Goal: Task Accomplishment & Management: Use online tool/utility

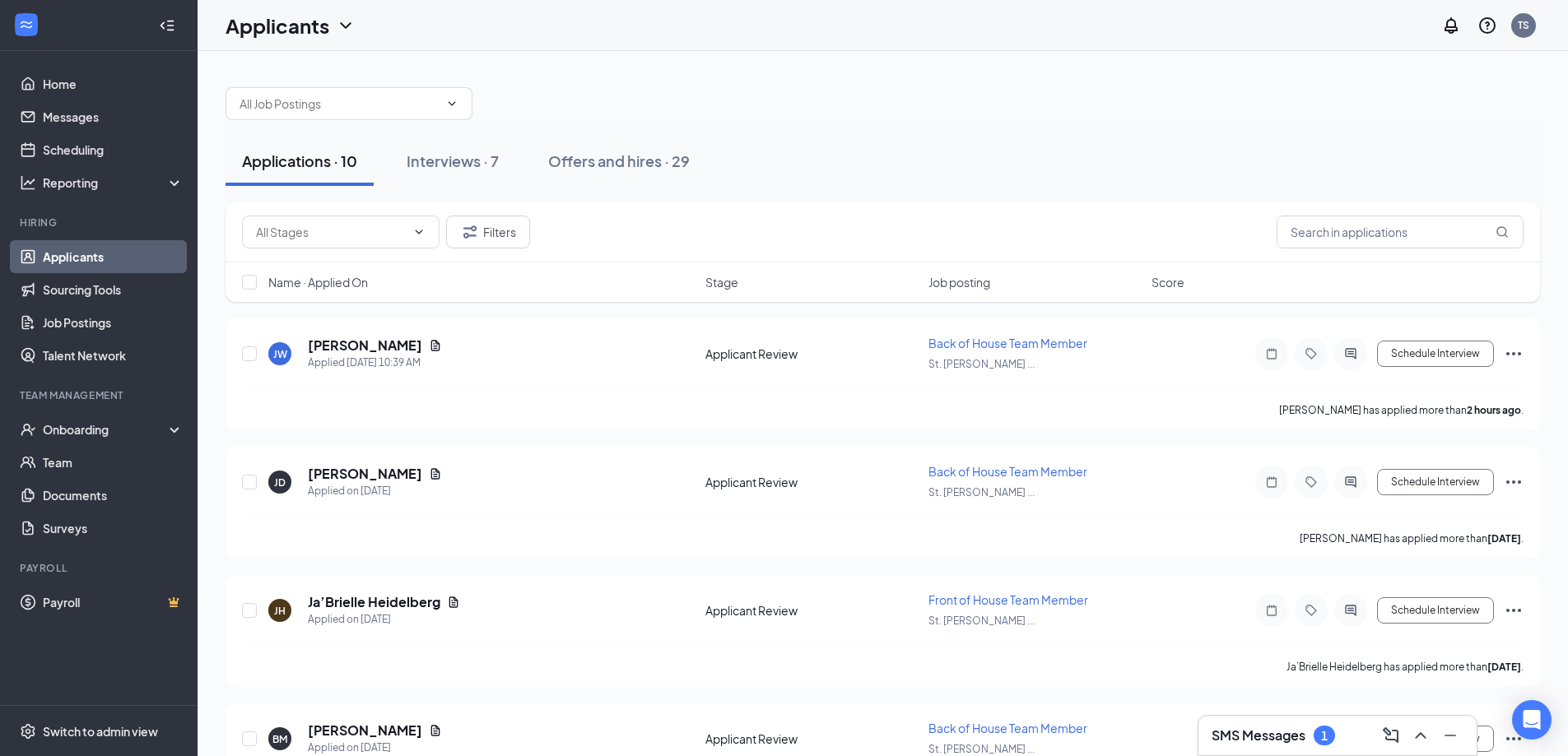
click at [53, 249] on link "Applicants" at bounding box center [113, 257] width 141 height 33
click at [459, 163] on div "Interviews · 7" at bounding box center [452, 160] width 92 height 20
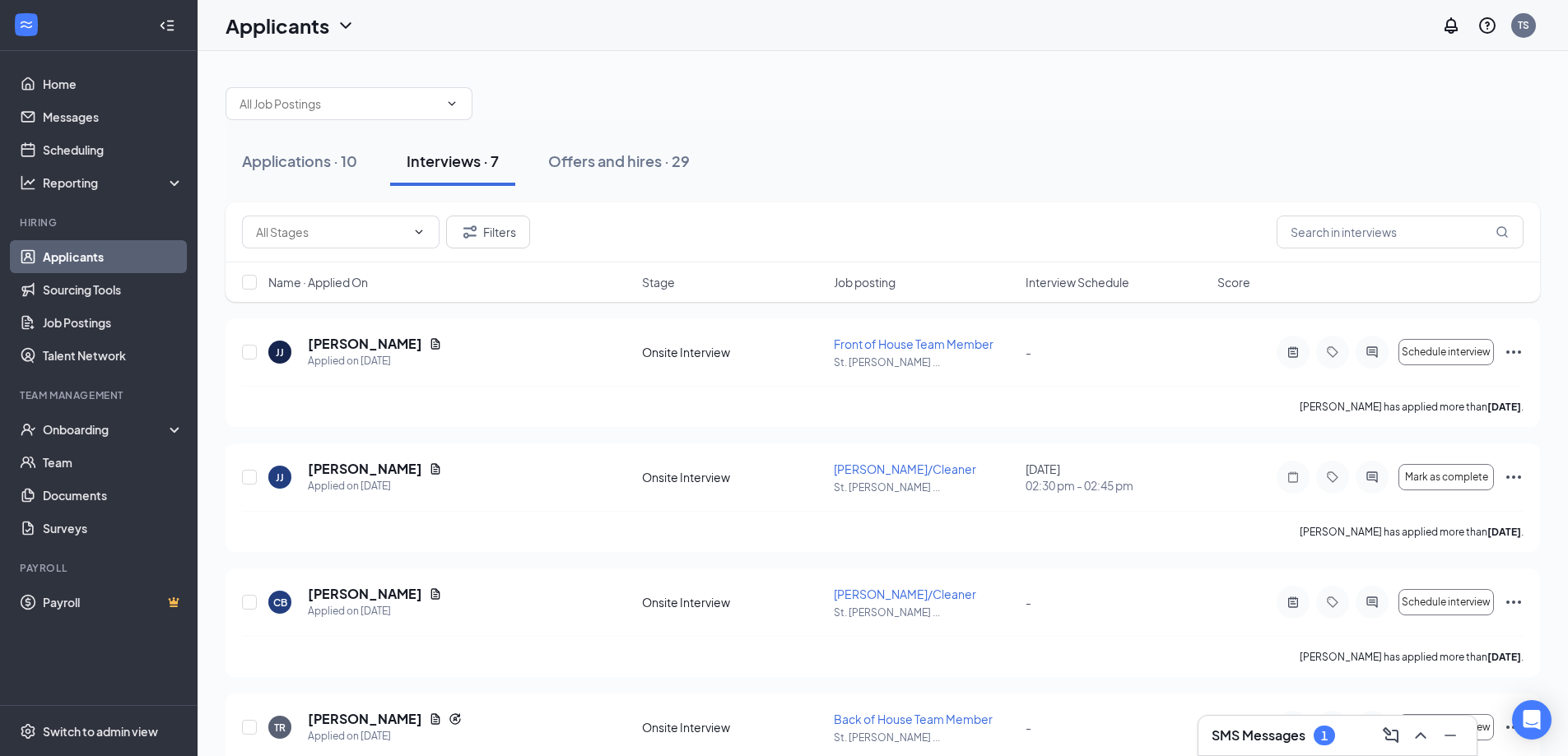
click at [1133, 285] on div "Interview Schedule" at bounding box center [1117, 282] width 182 height 16
click at [1150, 283] on icon "ArrowDown" at bounding box center [1141, 282] width 19 height 19
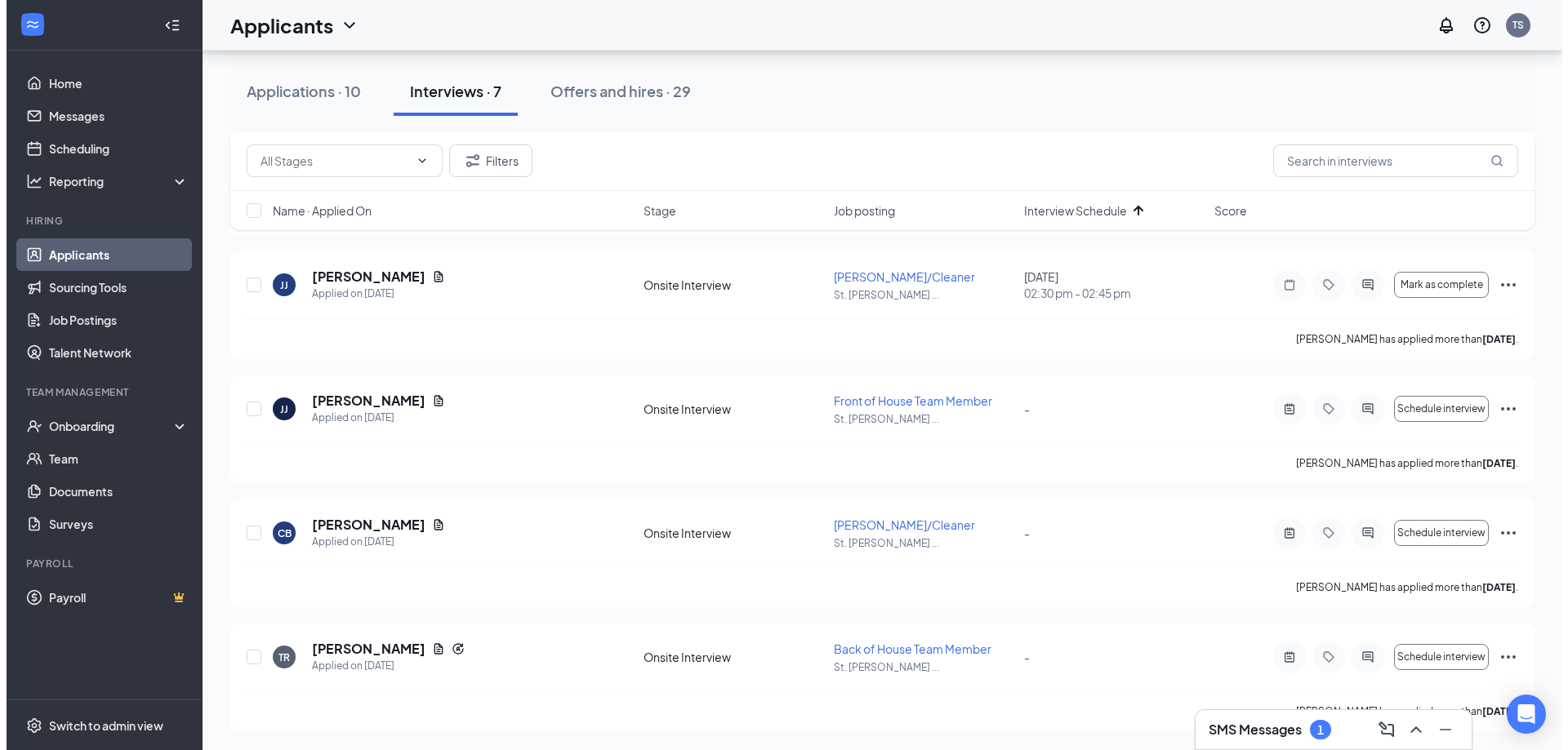
scroll to position [438, 0]
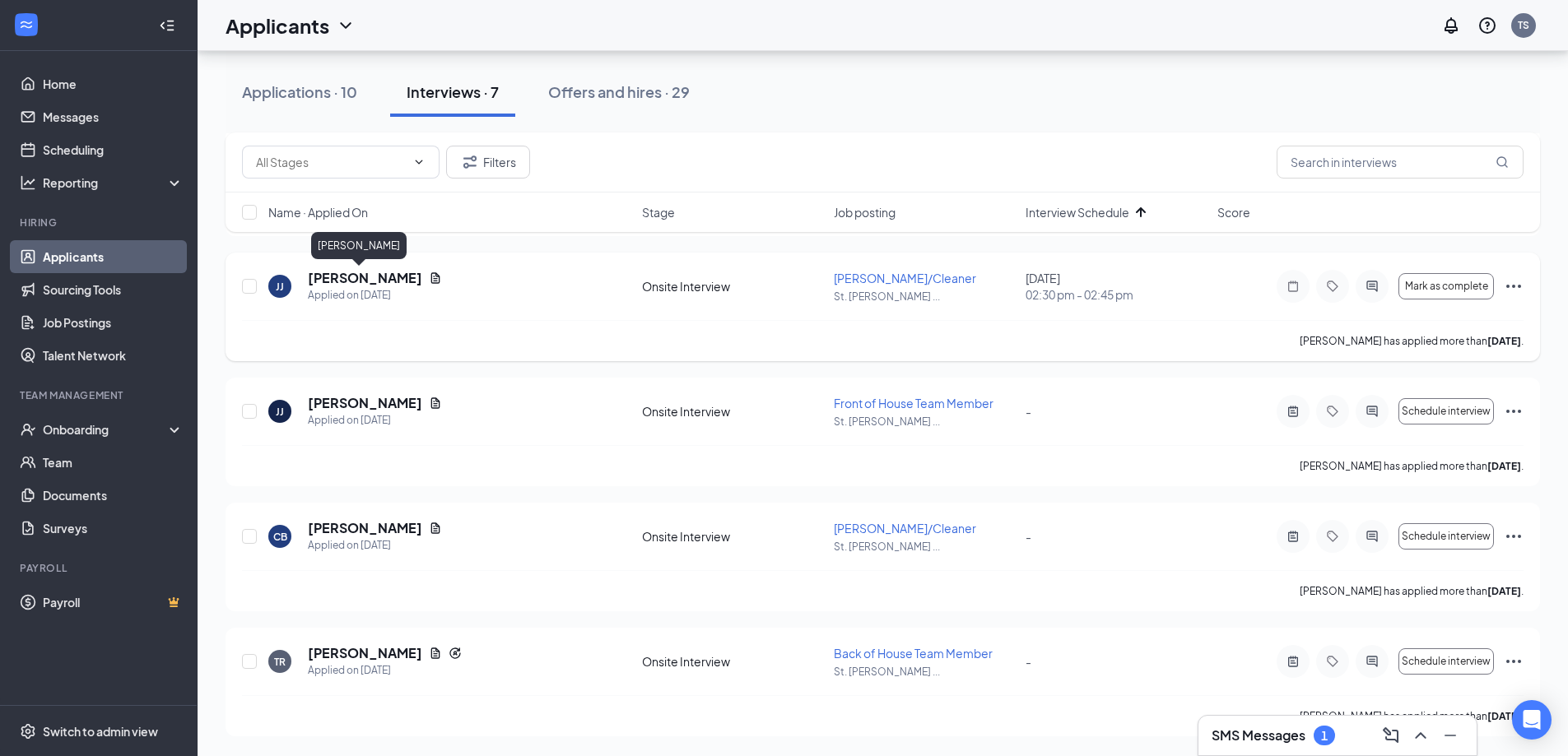
click at [352, 273] on h5 "[PERSON_NAME]" at bounding box center [365, 278] width 114 height 18
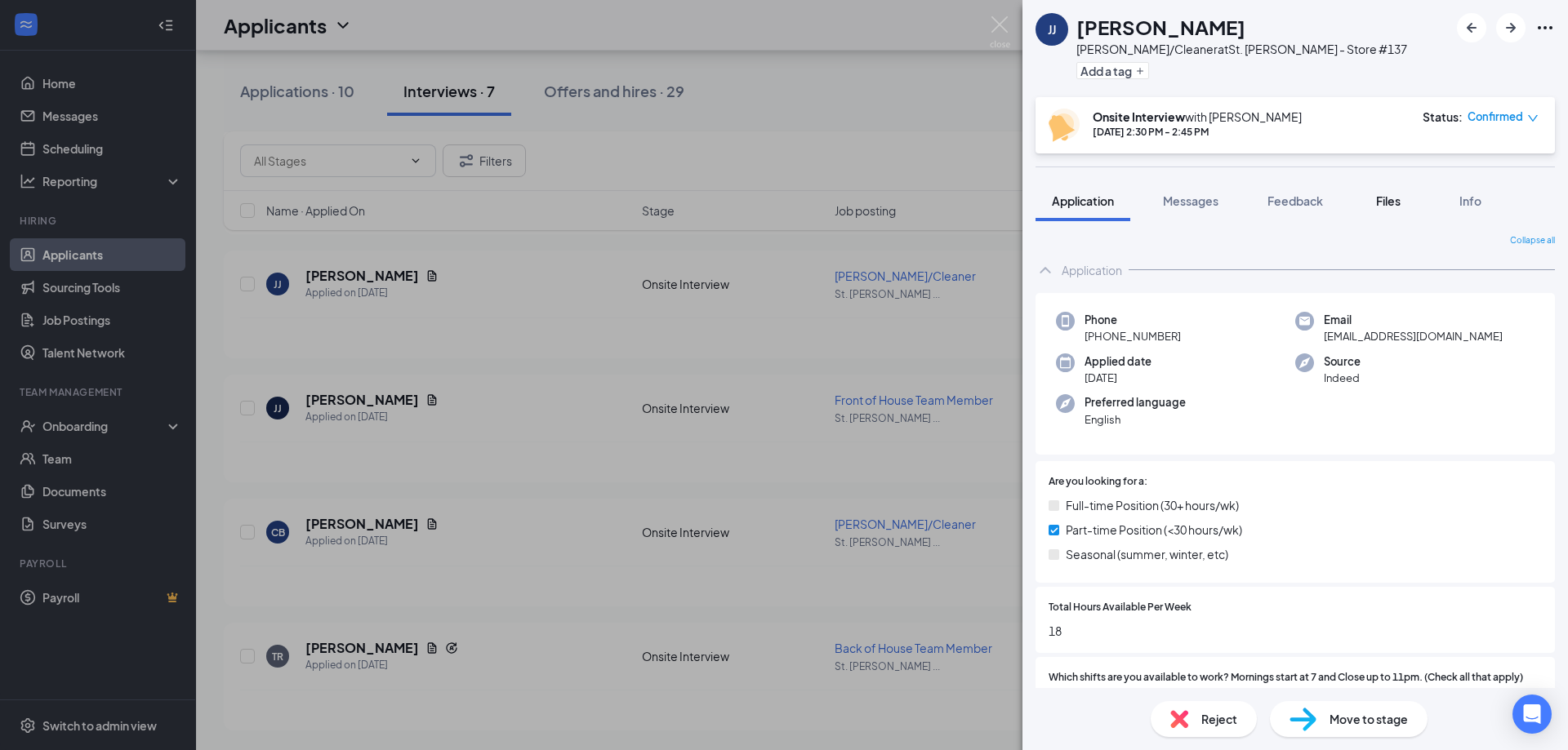
click at [1390, 201] on span "Files" at bounding box center [1389, 200] width 25 height 14
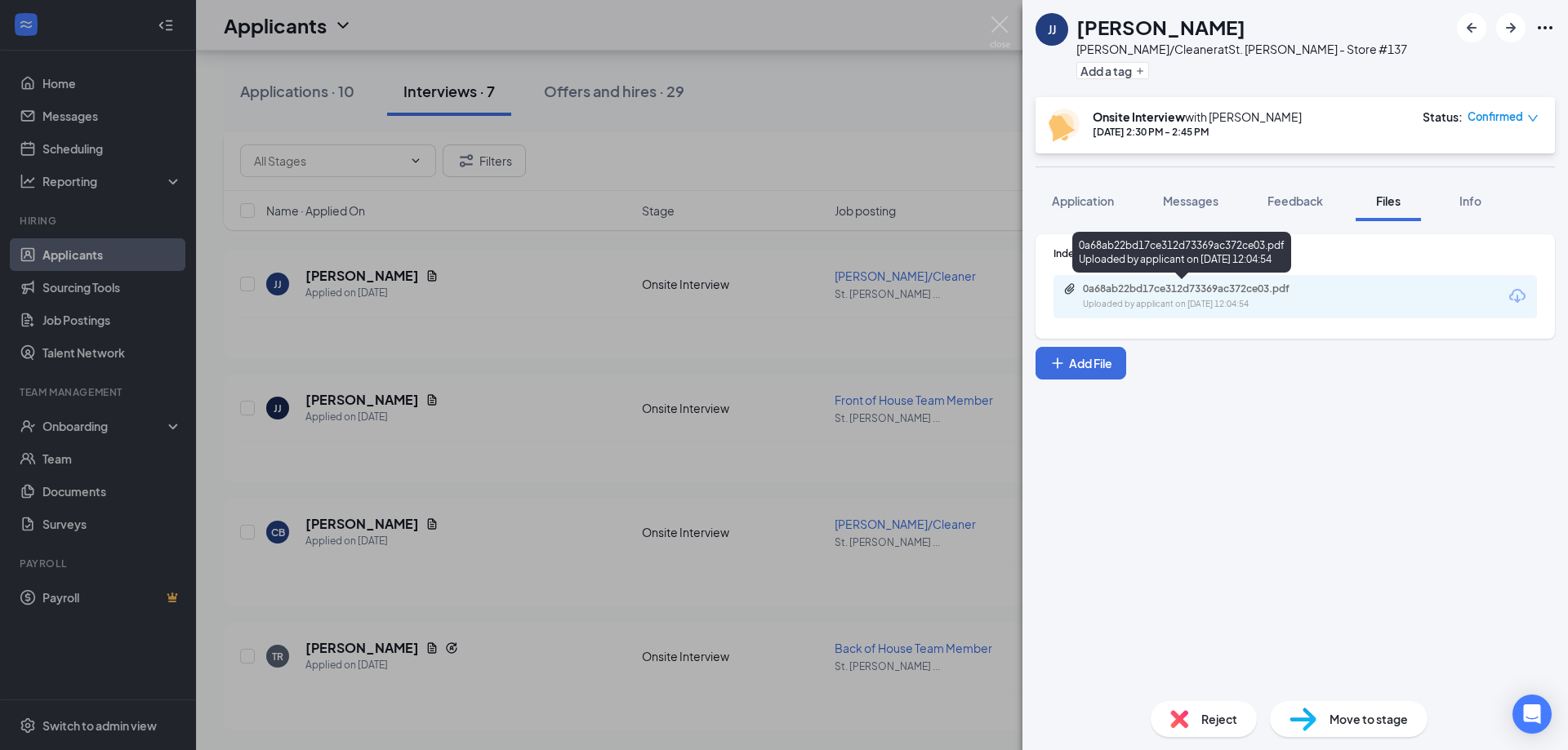
click at [1180, 307] on div "Uploaded by applicant on [DATE] 12:04:54" at bounding box center [1206, 305] width 245 height 13
click at [1001, 22] on img at bounding box center [1000, 32] width 20 height 32
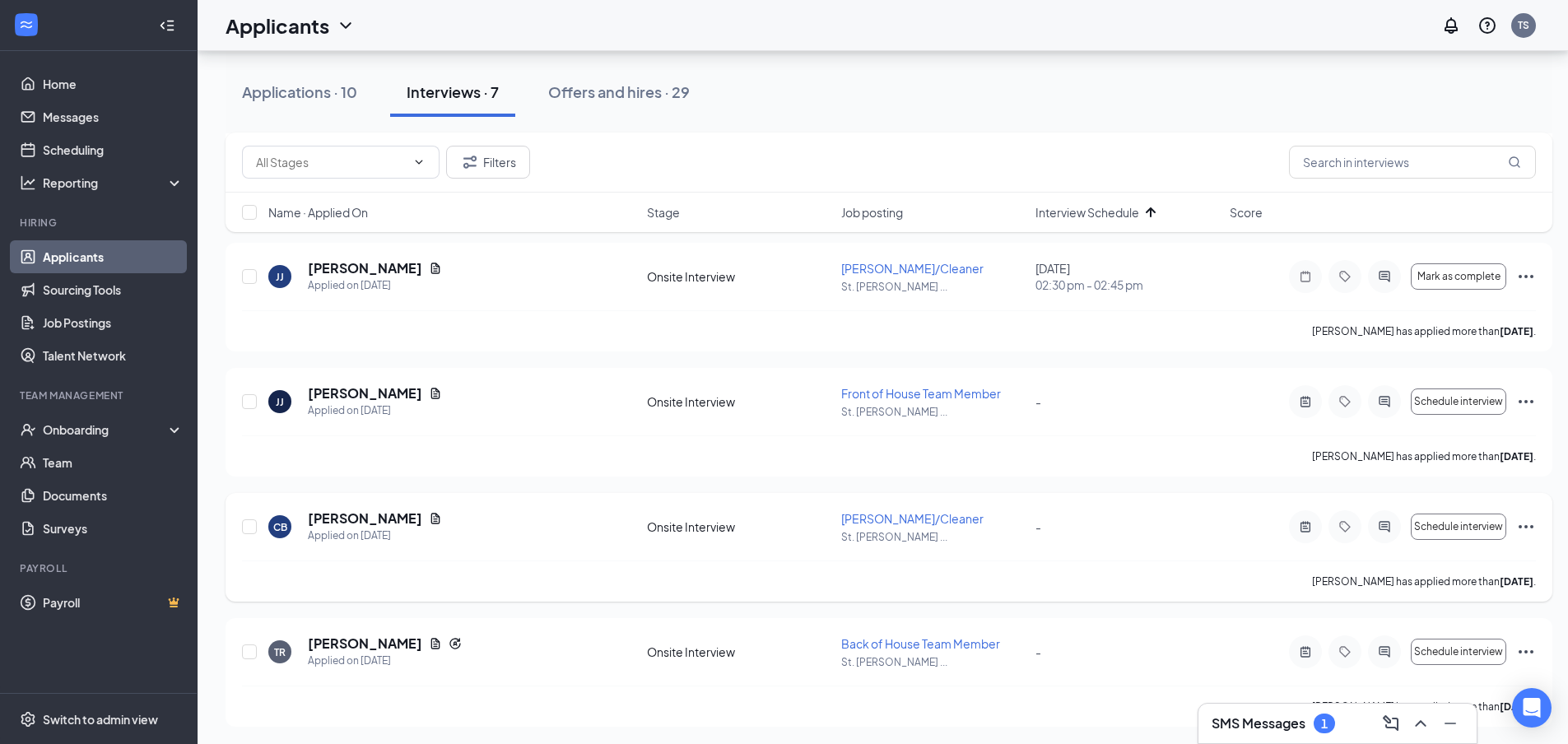
scroll to position [454, 0]
click at [290, 86] on div "Applications · 10" at bounding box center [299, 91] width 115 height 20
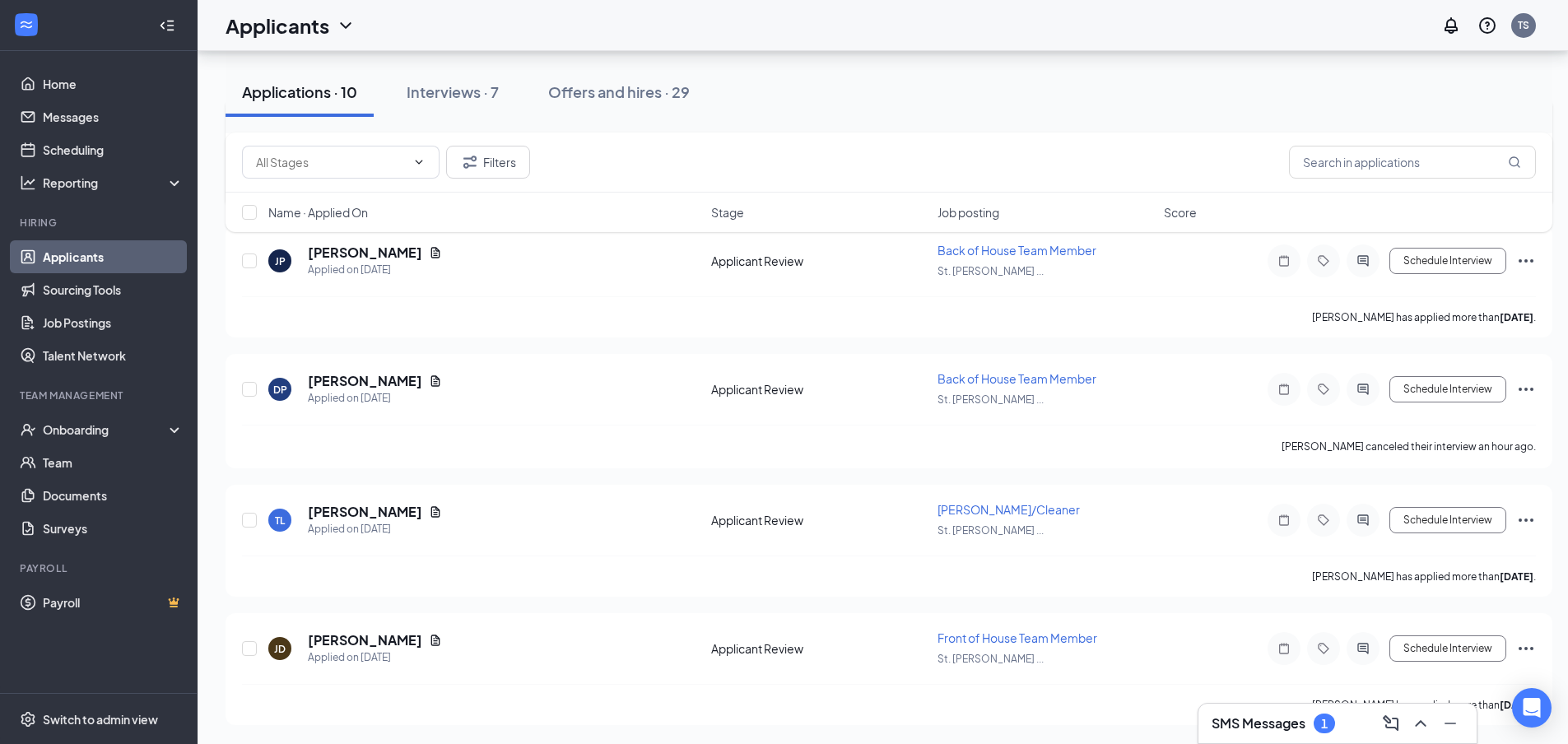
scroll to position [865, 0]
click at [355, 516] on h5 "[PERSON_NAME]" at bounding box center [365, 511] width 114 height 18
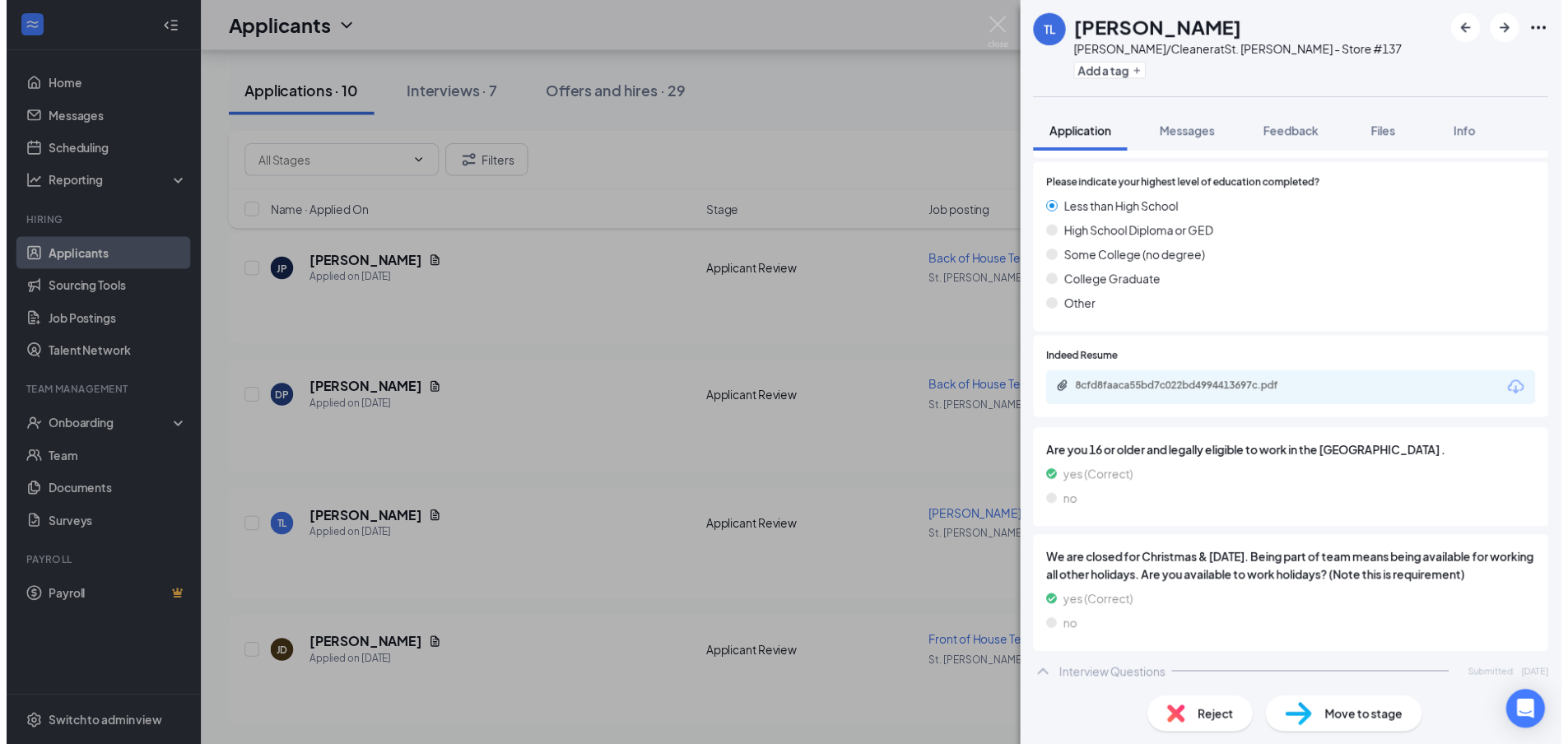
scroll to position [988, 0]
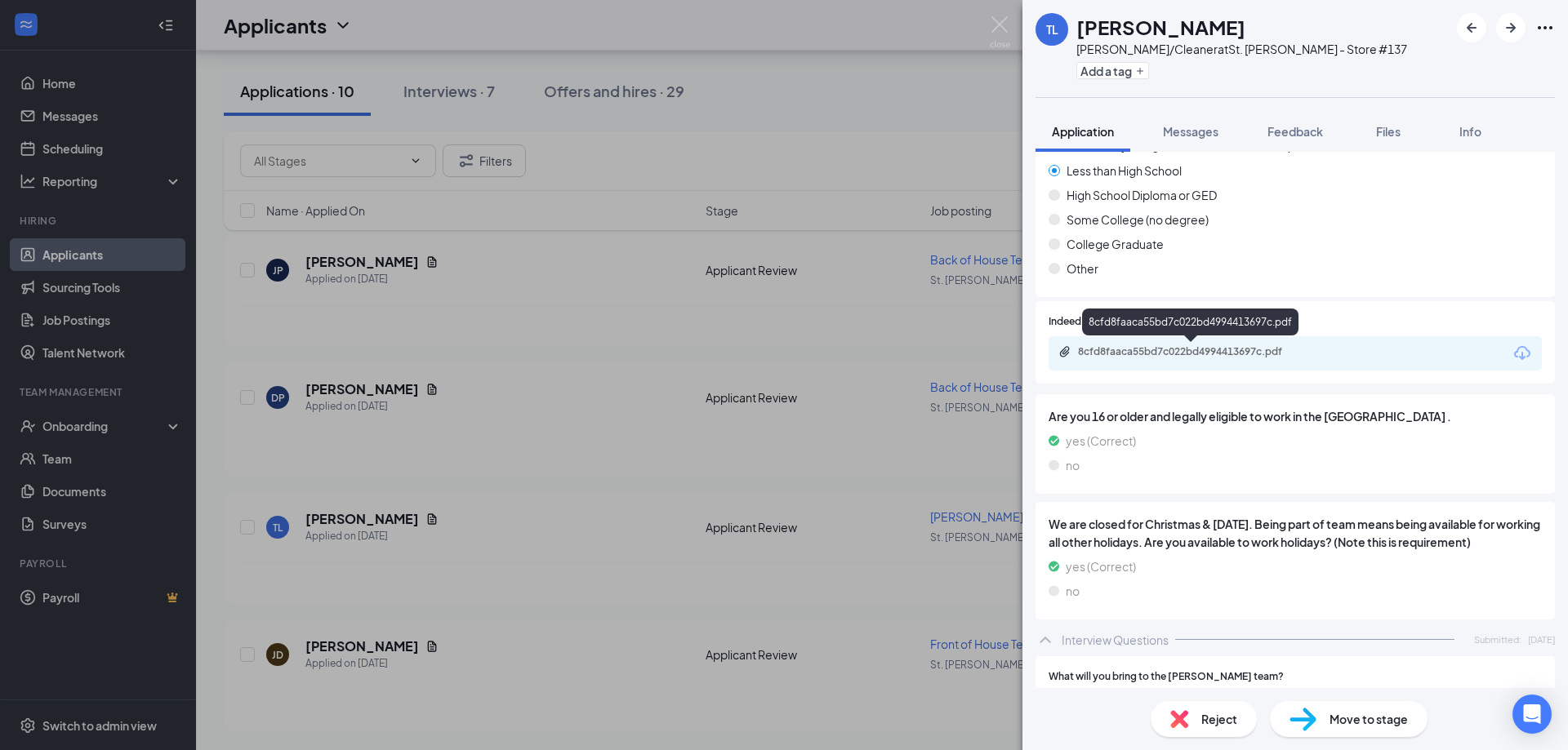
click at [1188, 361] on div "8cfd8faaca55bd7c022bd4994413697c.pdf" at bounding box center [1190, 352] width 265 height 15
click at [995, 24] on img at bounding box center [1000, 32] width 20 height 32
